Goal: Information Seeking & Learning: Find specific page/section

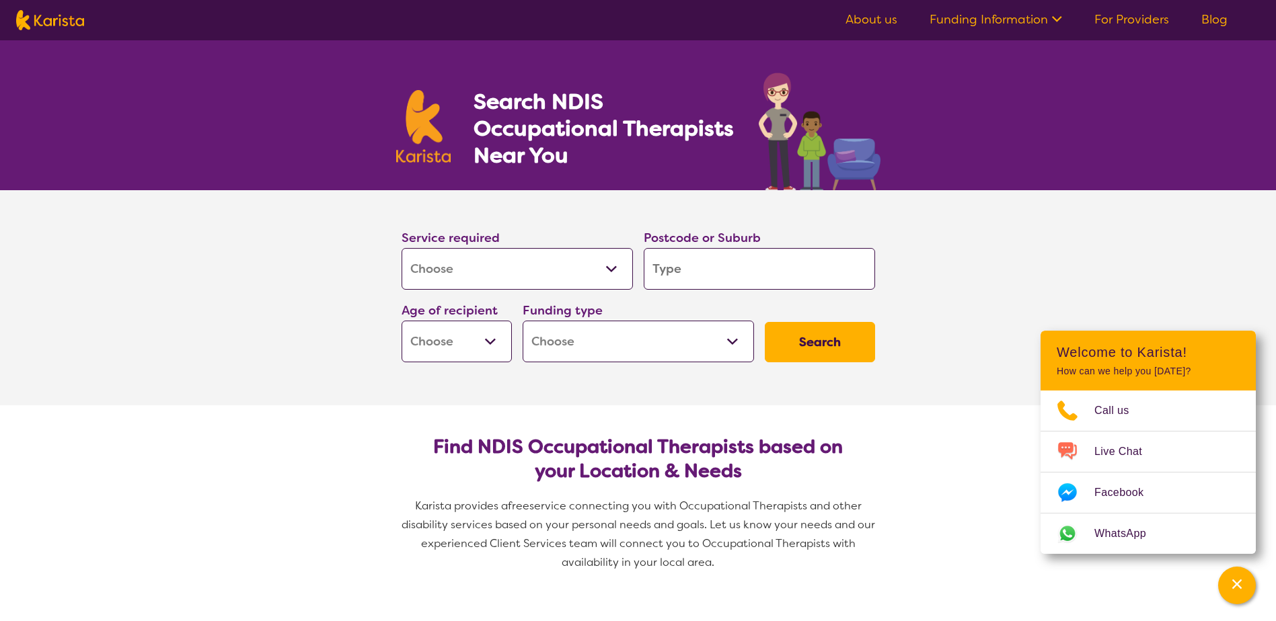
select select "[MEDICAL_DATA]"
click at [720, 280] on input "search" at bounding box center [759, 269] width 231 height 42
type input "5"
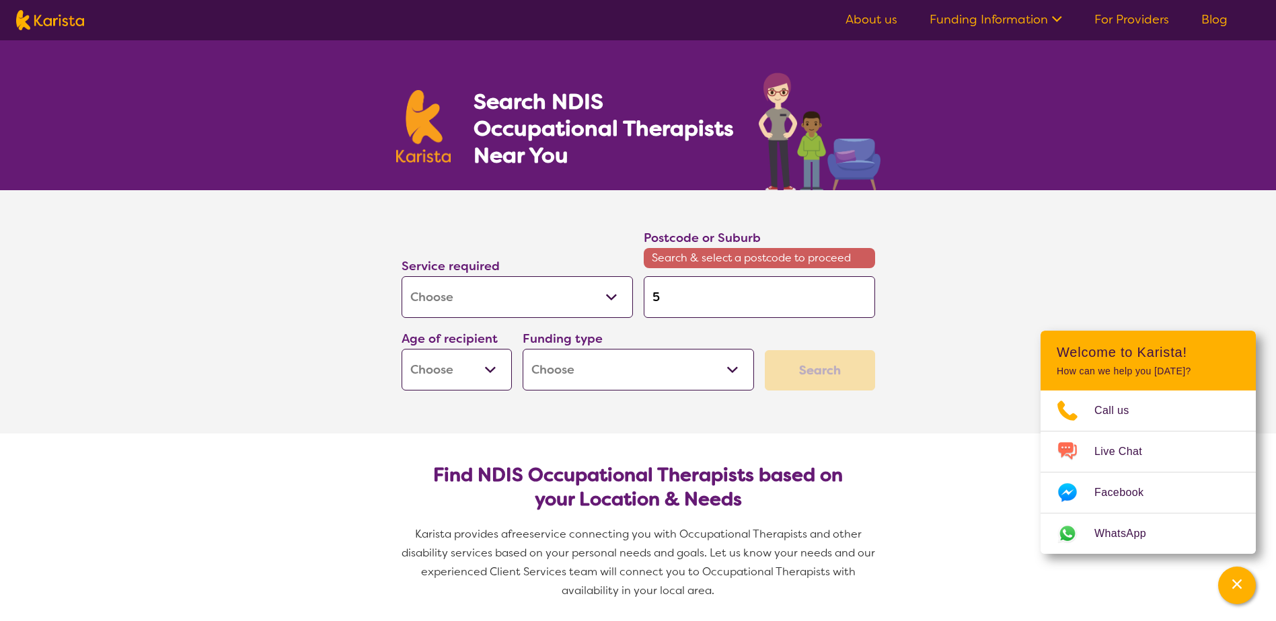
click at [695, 295] on input "5" at bounding box center [759, 297] width 231 height 42
type input "52"
type input "525"
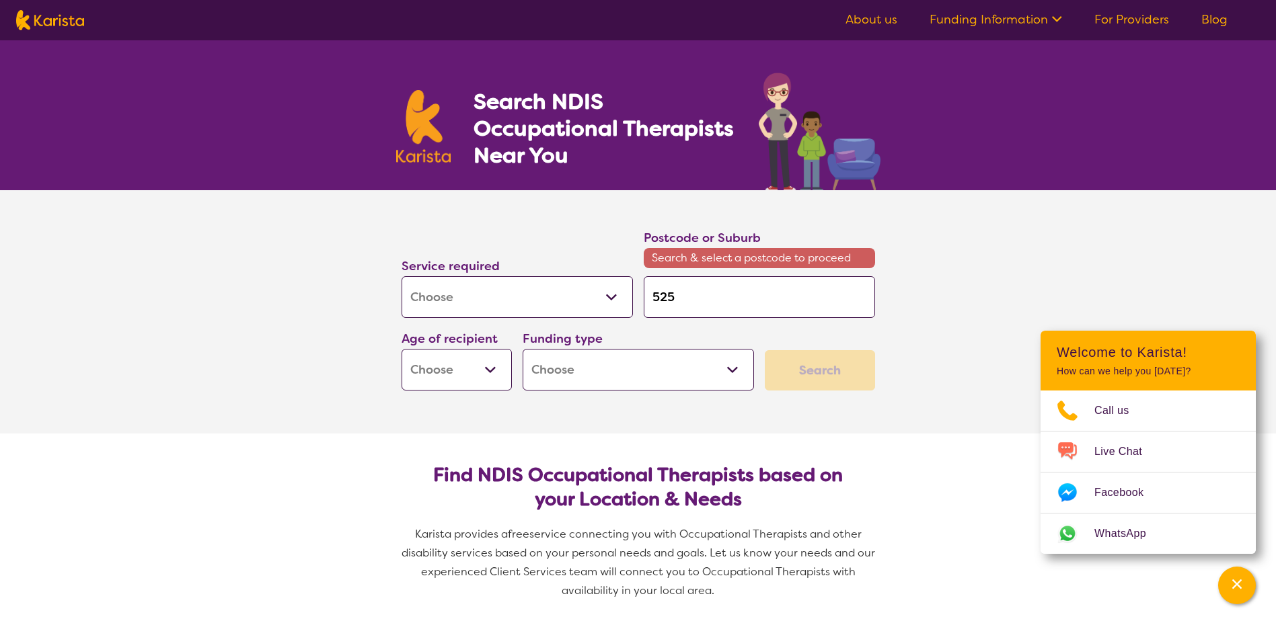
type input "5255"
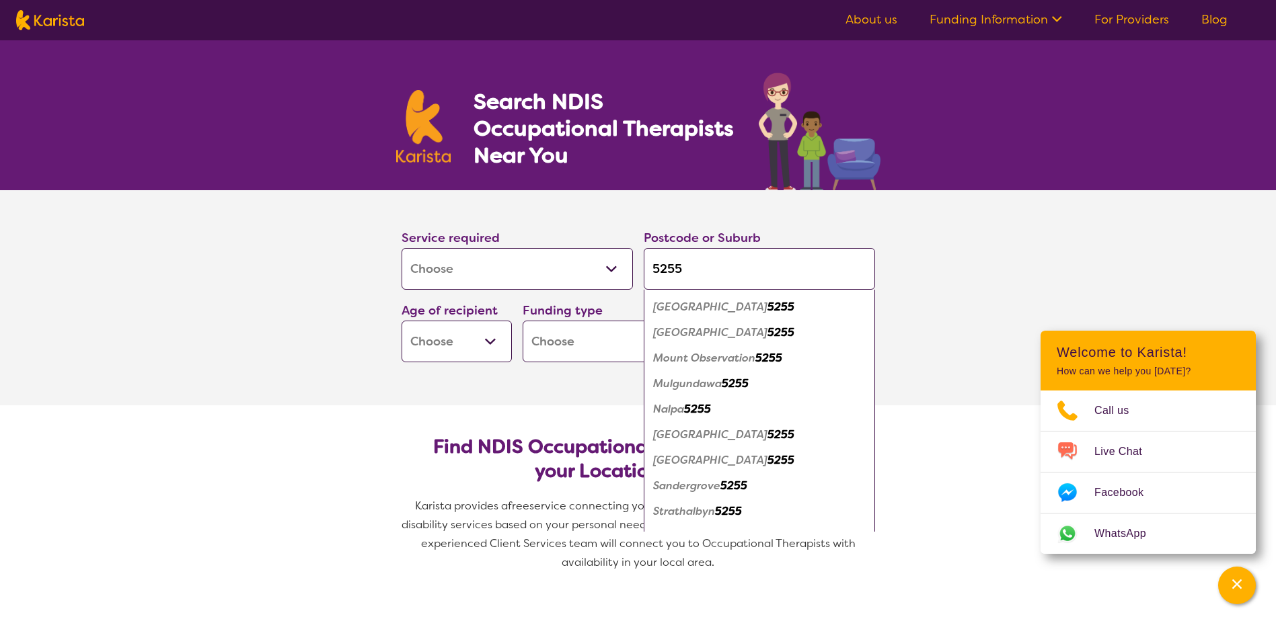
scroll to position [202, 0]
type input "5255"
click at [687, 436] on em "[GEOGRAPHIC_DATA]" at bounding box center [710, 437] width 114 height 14
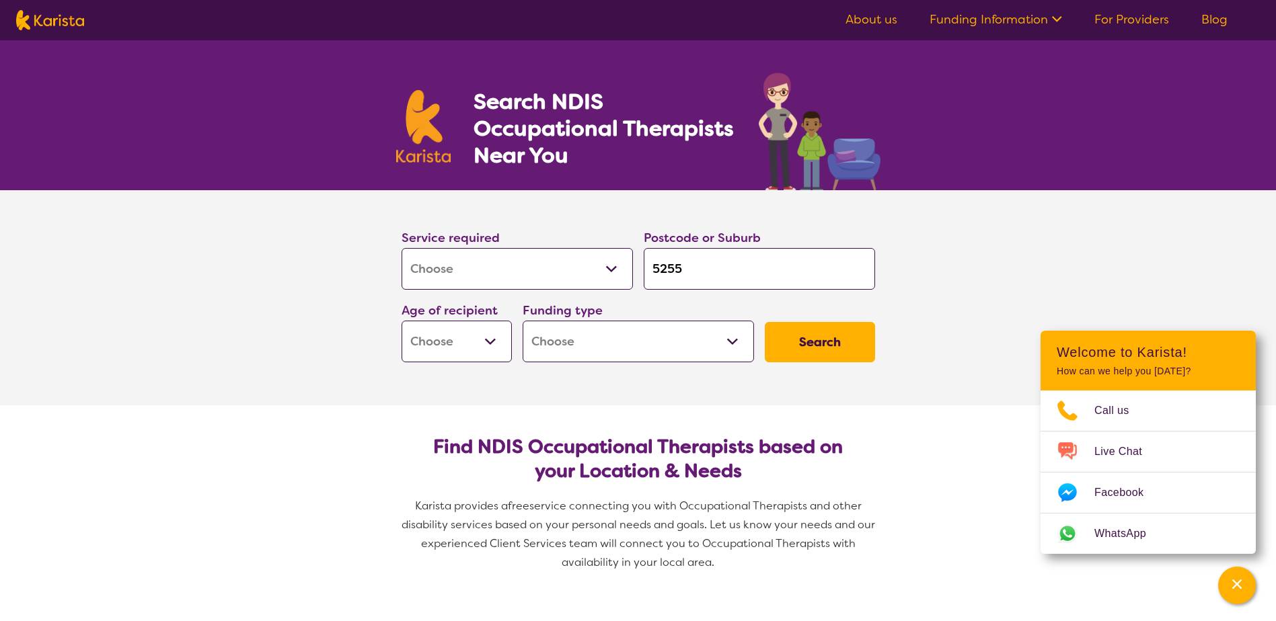
scroll to position [0, 0]
click at [495, 338] on select "Early Childhood - 0 to 9 Child - 10 to 11 Adolescent - 12 to 17 Adult - 18 to 6…" at bounding box center [456, 342] width 110 height 42
select select "AD"
click at [401, 321] on select "Early Childhood - 0 to 9 Child - 10 to 11 Adolescent - 12 to 17 Adult - 18 to 6…" at bounding box center [456, 342] width 110 height 42
select select "AD"
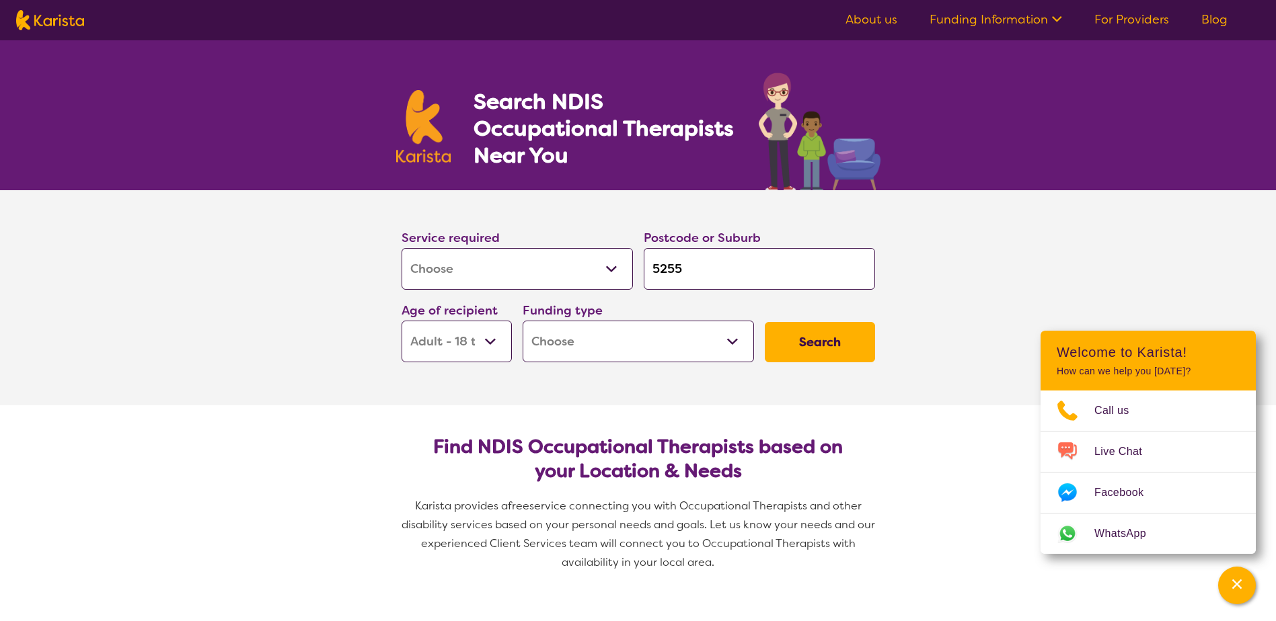
click at [736, 340] on select "Home Care Package (HCP) National Disability Insurance Scheme (NDIS) I don't know" at bounding box center [638, 342] width 231 height 42
select select "NDIS"
click at [523, 321] on select "Home Care Package (HCP) National Disability Insurance Scheme (NDIS) I don't know" at bounding box center [638, 342] width 231 height 42
select select "NDIS"
click at [831, 338] on button "Search" at bounding box center [820, 342] width 110 height 40
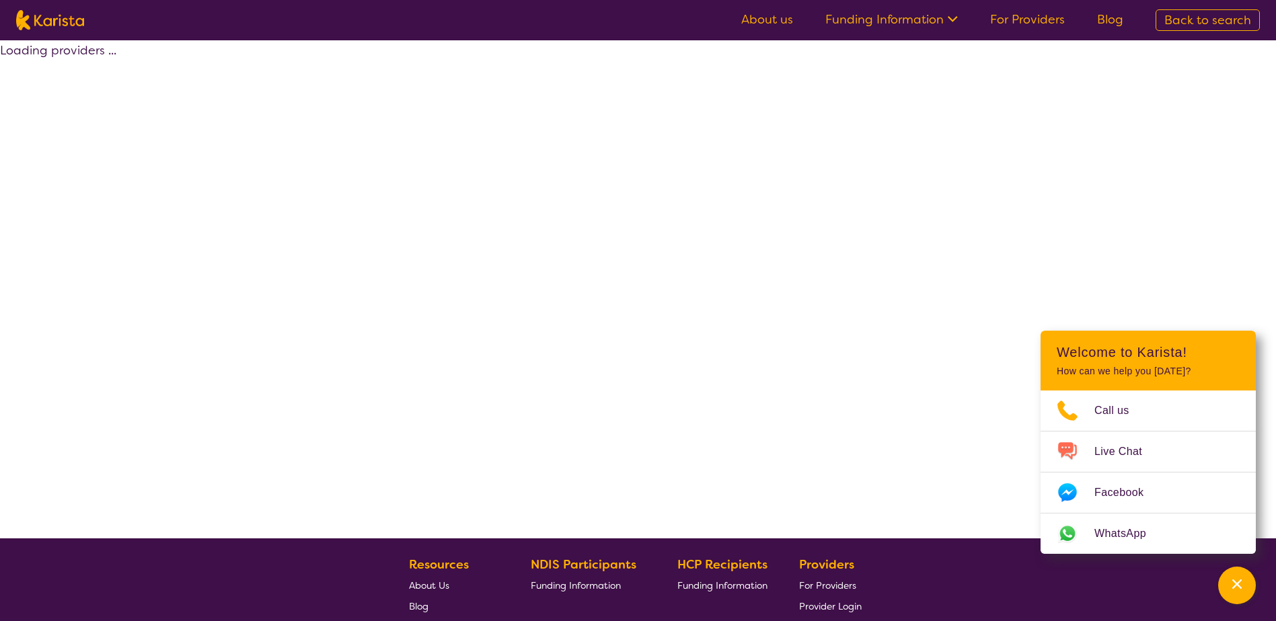
select select "by_score"
